Goal: Information Seeking & Learning: Learn about a topic

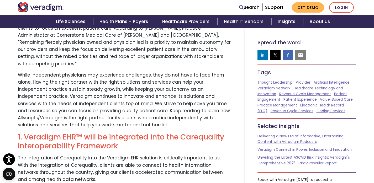
scroll to position [244, 0]
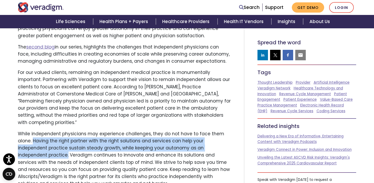
drag, startPoint x: 219, startPoint y: 141, endPoint x: 34, endPoint y: 132, distance: 185.2
click at [34, 132] on p "While independent physicians may experience challenges, they do not have to fac…" at bounding box center [124, 159] width 213 height 57
copy p "Having the right partner with the right solutions and services can help your in…"
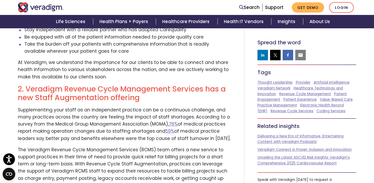
scroll to position [131, 0]
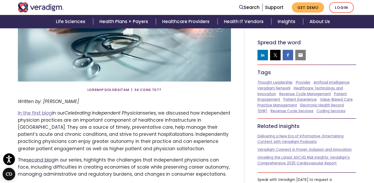
click at [42, 158] on link "second blog" at bounding box center [40, 160] width 28 height 6
click at [53, 114] on p "In the first blog in our Celebrating Independent Physician series, we discussed…" at bounding box center [124, 131] width 213 height 43
click at [46, 113] on link "In the first blog" at bounding box center [35, 113] width 34 height 6
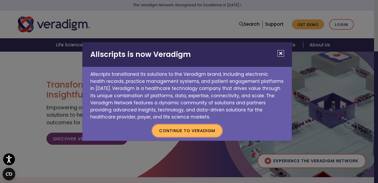
click at [198, 133] on button "Continue to Veradigm" at bounding box center [187, 131] width 70 height 12
click at [206, 129] on button "Continue to Veradigm" at bounding box center [187, 131] width 70 height 12
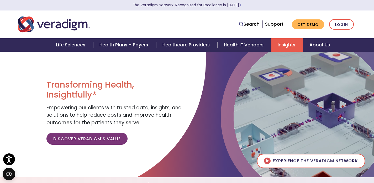
click at [286, 48] on link "Insights" at bounding box center [288, 44] width 32 height 13
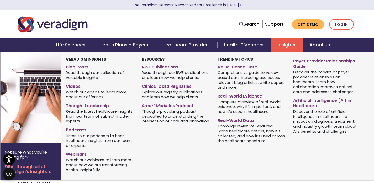
click at [82, 68] on link "Blog Posts" at bounding box center [100, 67] width 68 height 8
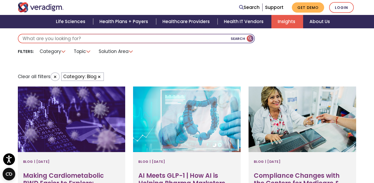
scroll to position [164, 0]
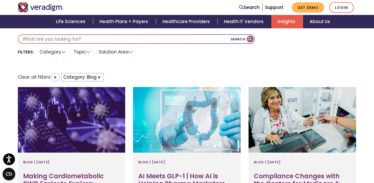
click at [95, 41] on input "text" at bounding box center [136, 39] width 236 height 8
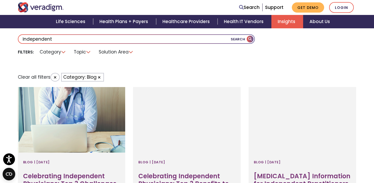
type input "independent"
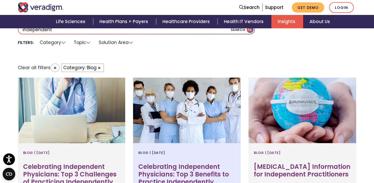
scroll to position [278, 0]
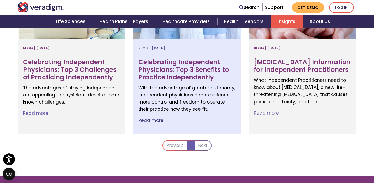
click at [186, 74] on h3 "Celebrating Independent Physicians: Top 3 Benefits to Practice Independently" at bounding box center [186, 70] width 97 height 23
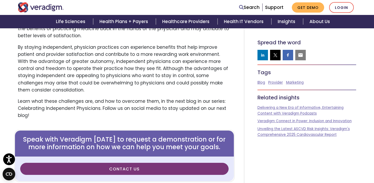
scroll to position [828, 0]
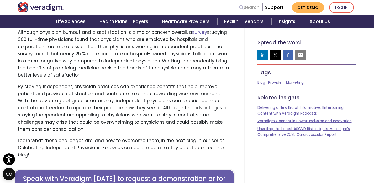
click at [254, 8] on link "Search" at bounding box center [249, 7] width 20 height 7
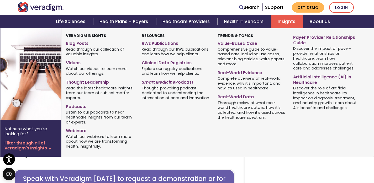
click at [81, 44] on link "Blog Posts" at bounding box center [100, 43] width 68 height 8
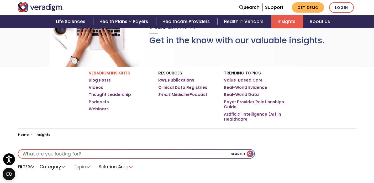
scroll to position [110, 0]
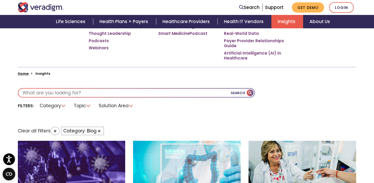
click at [138, 95] on input "text" at bounding box center [136, 93] width 236 height 8
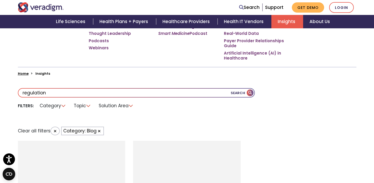
type input "regulation"
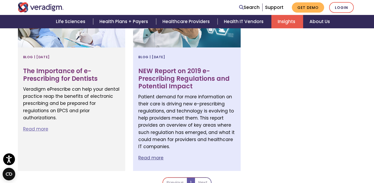
scroll to position [279, 0]
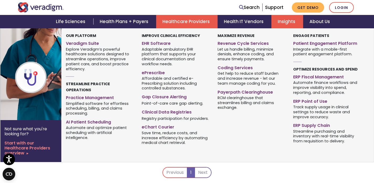
click at [174, 23] on link "Healthcare Providers" at bounding box center [186, 21] width 61 height 13
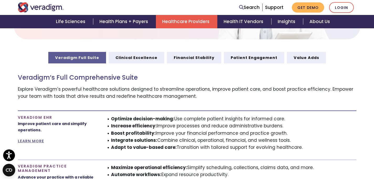
scroll to position [1008, 0]
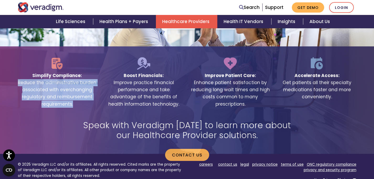
drag, startPoint x: 74, startPoint y: 96, endPoint x: 17, endPoint y: 72, distance: 62.6
click at [17, 72] on div "Simplify Compliance: Reduce the administrative burden associated with everchang…" at bounding box center [57, 82] width 87 height 51
copy span "Reduce the administrative burden associated with everchanging regulatory and re…"
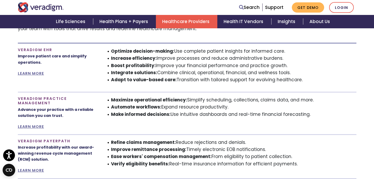
scroll to position [334, 0]
